Goal: Information Seeking & Learning: Learn about a topic

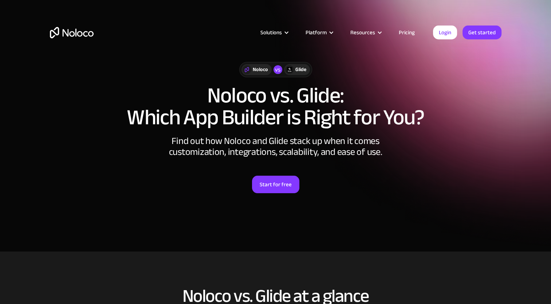
click at [409, 31] on link "Pricing" at bounding box center [407, 32] width 34 height 9
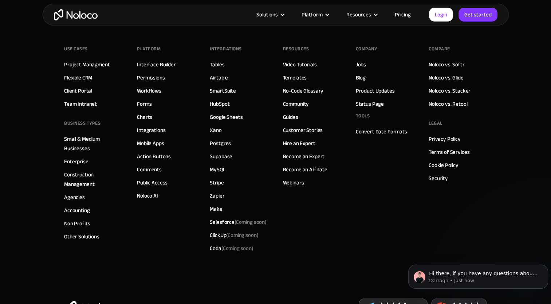
scroll to position [2035, 0]
